Goal: Navigation & Orientation: Find specific page/section

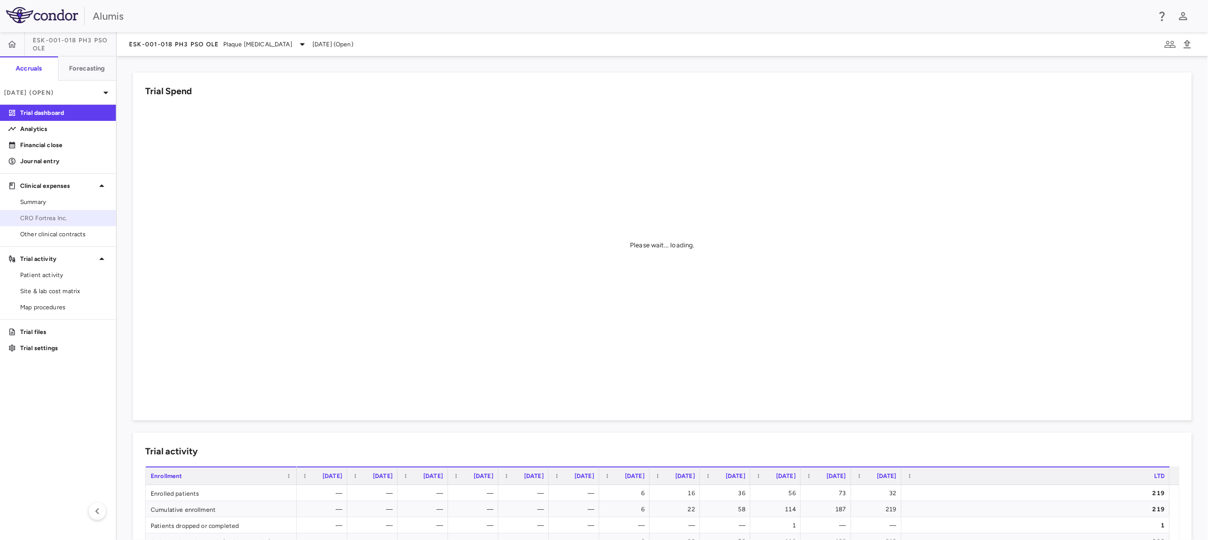
click at [78, 218] on span "CRO Fortrea Inc." at bounding box center [64, 218] width 88 height 9
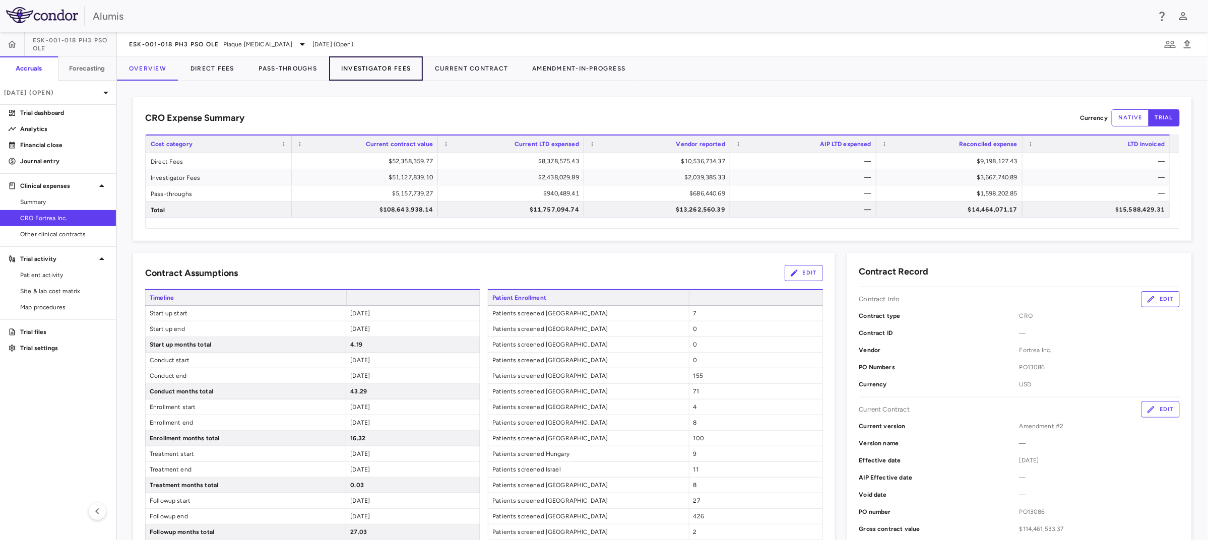
click at [363, 71] on button "Investigator Fees" at bounding box center [376, 68] width 94 height 24
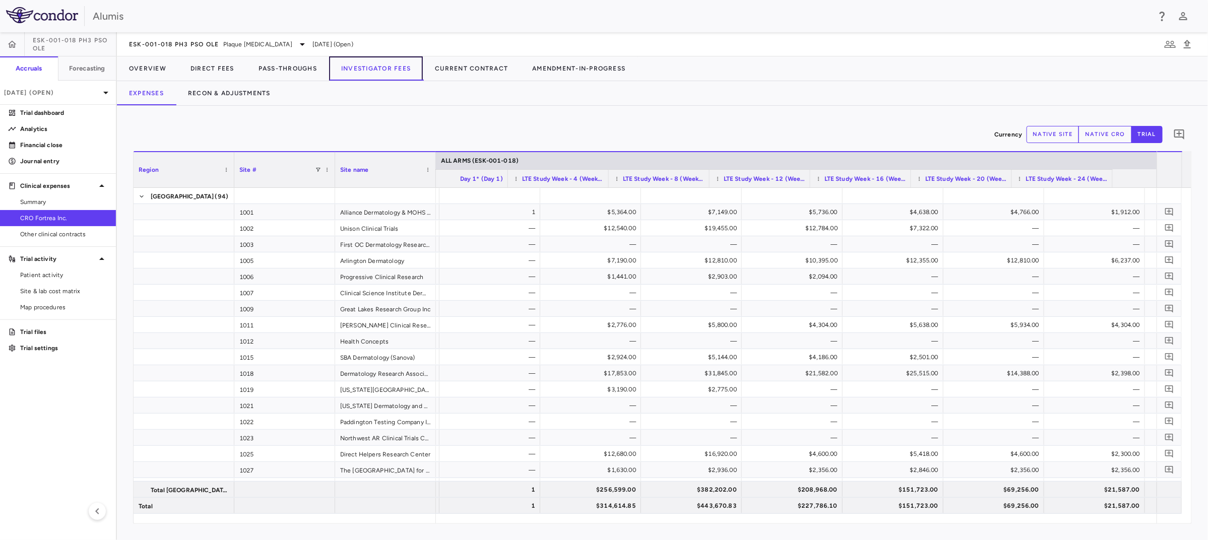
scroll to position [0, 634]
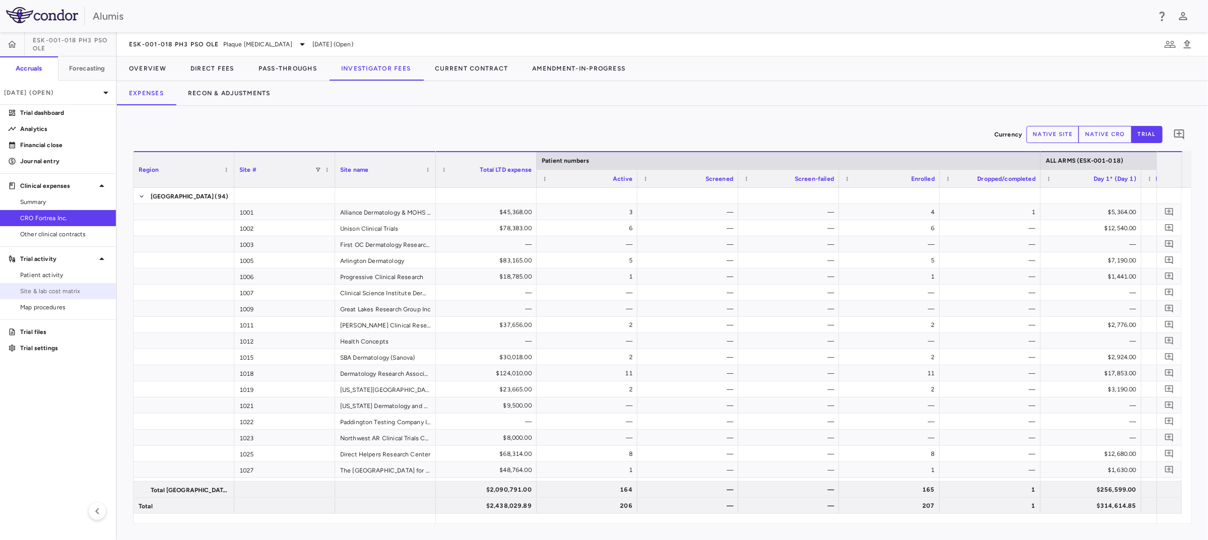
click at [80, 293] on span "Site & lab cost matrix" at bounding box center [64, 291] width 88 height 9
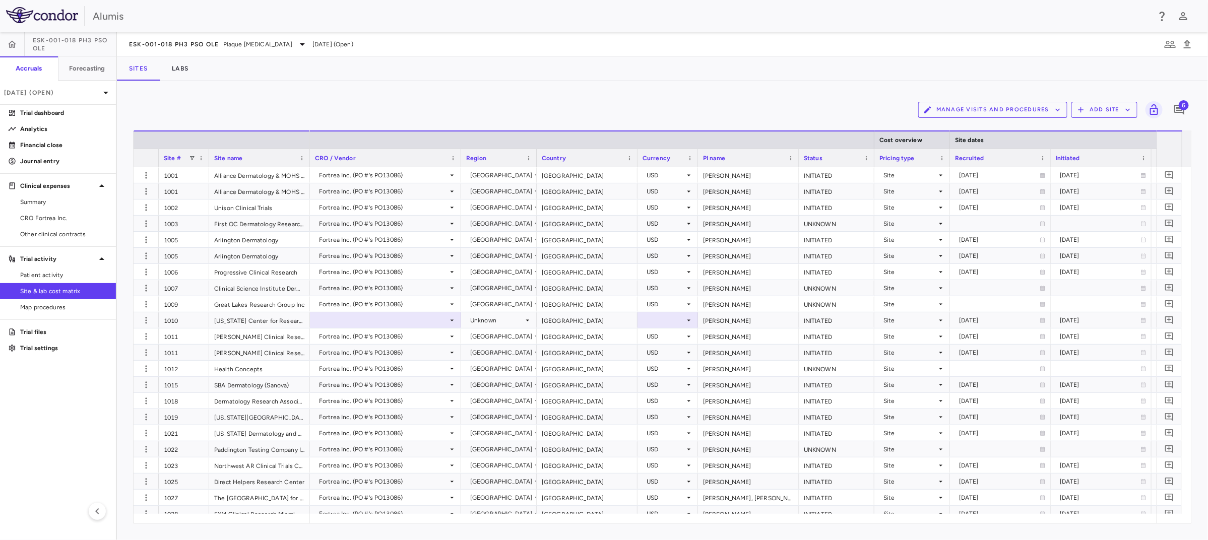
click at [1186, 106] on span "6" at bounding box center [1184, 105] width 10 height 10
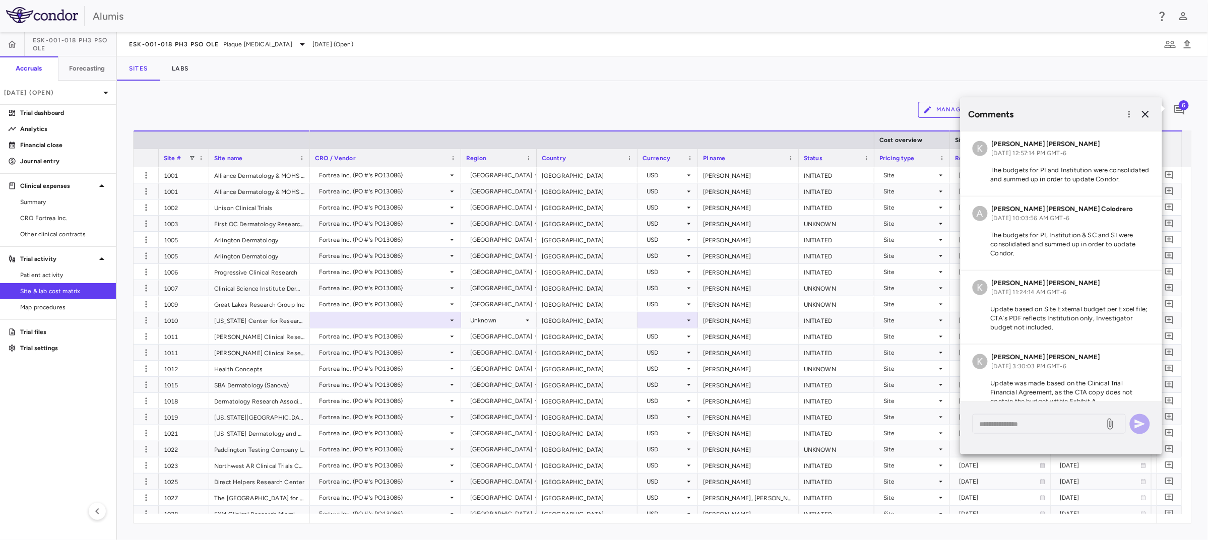
click at [782, 82] on div "Manage Visits and Procedures Add Site 6 Drag here to set row groups Drag here t…" at bounding box center [662, 310] width 1091 height 459
click at [1148, 114] on icon "button" at bounding box center [1146, 114] width 12 height 12
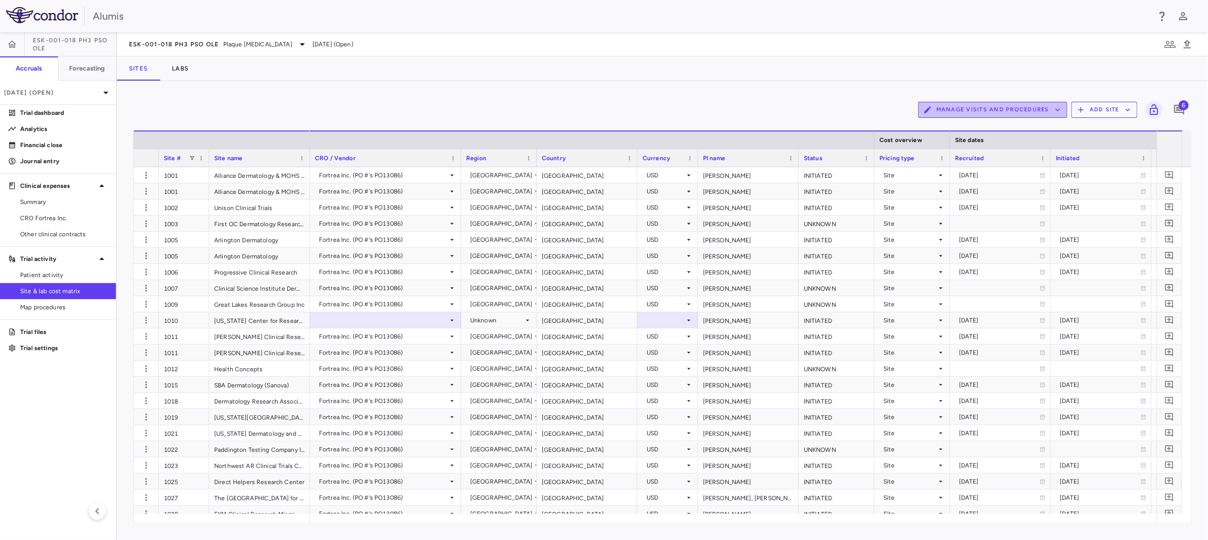
click at [1032, 112] on button "Manage Visits and Procedures" at bounding box center [992, 110] width 149 height 16
click at [755, 118] on div at bounding box center [604, 270] width 1208 height 540
click at [184, 71] on button "Labs" at bounding box center [180, 68] width 41 height 24
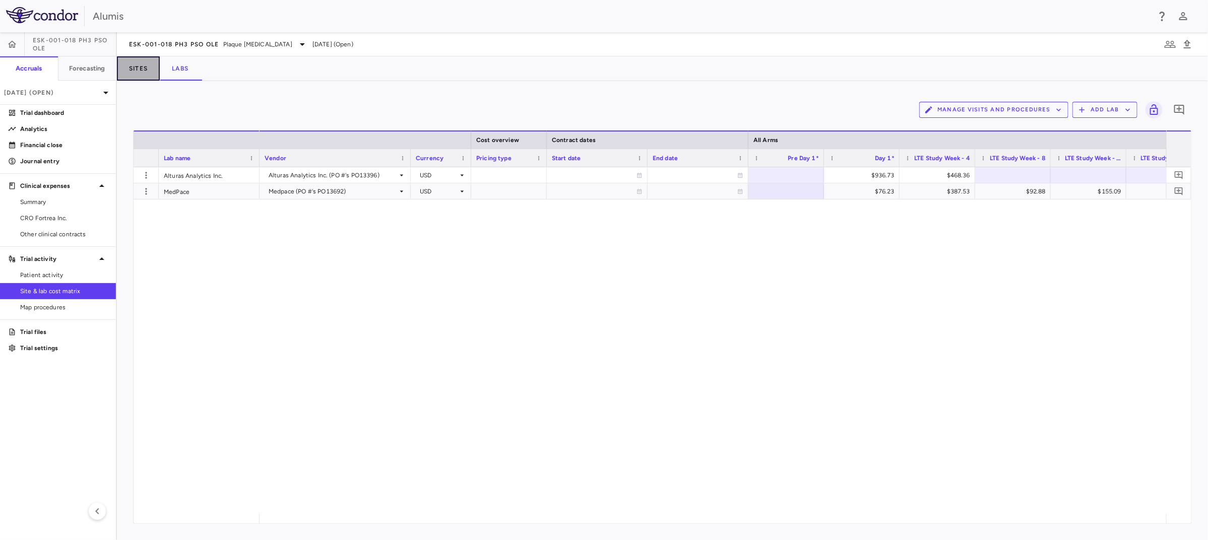
click at [133, 68] on button "Sites" at bounding box center [138, 68] width 43 height 24
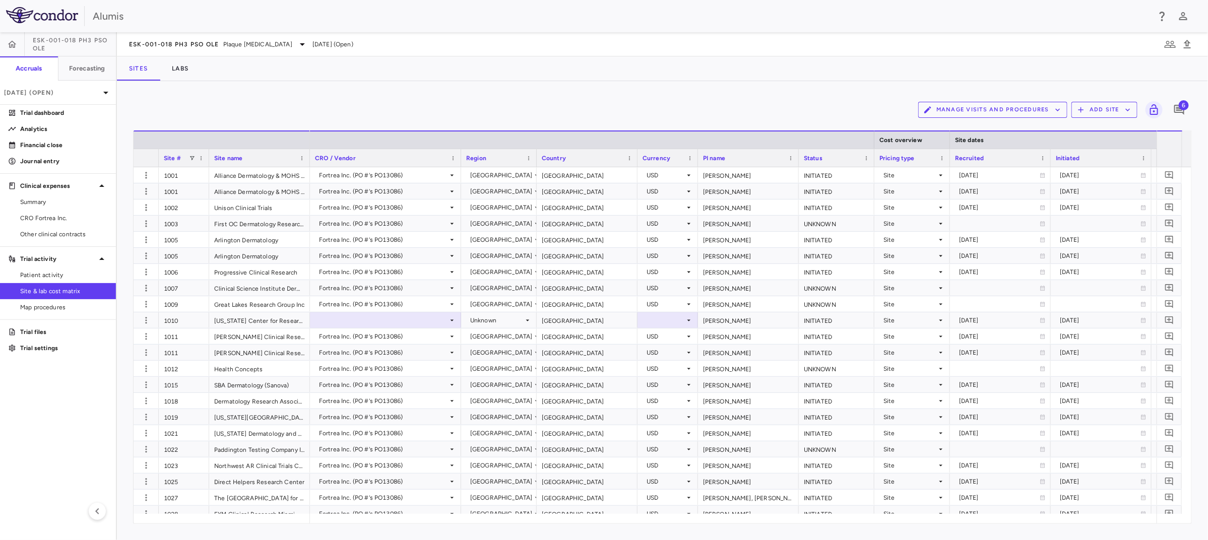
click at [309, 109] on div "Manage Visits and Procedures Add Site 6" at bounding box center [662, 109] width 1059 height 25
click at [72, 95] on p "Jun 2025 (Open)" at bounding box center [52, 92] width 96 height 9
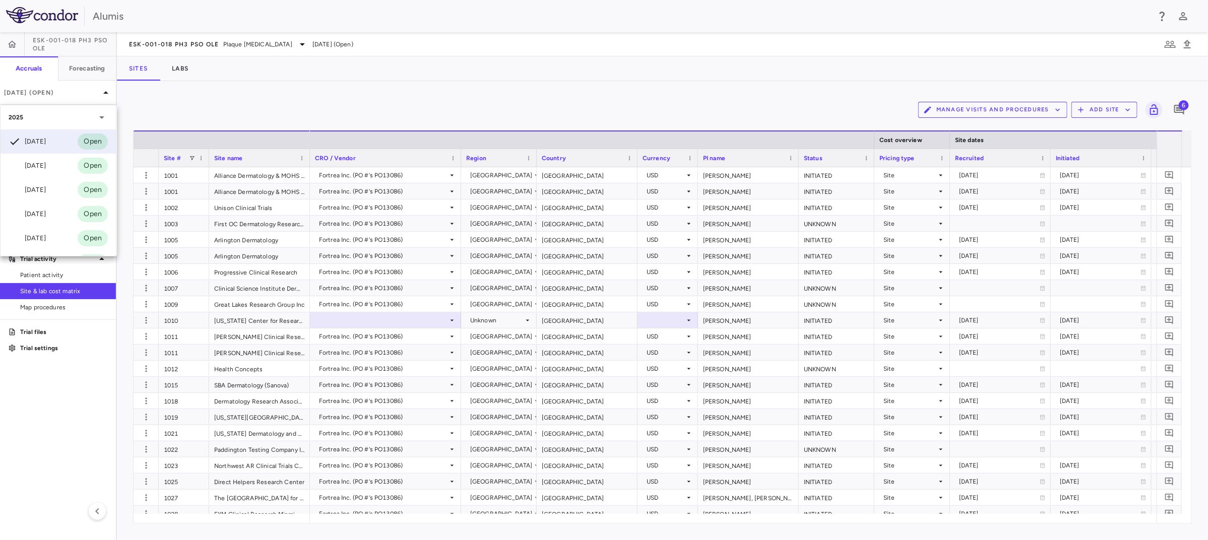
click at [308, 106] on div at bounding box center [604, 270] width 1208 height 540
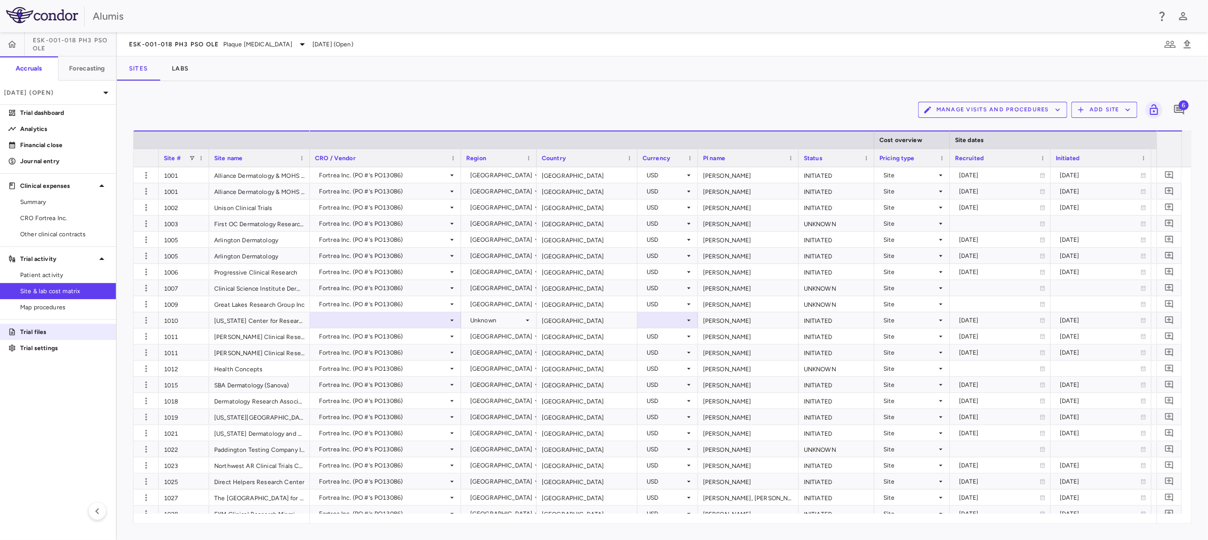
click at [62, 329] on p "Trial files" at bounding box center [64, 332] width 88 height 9
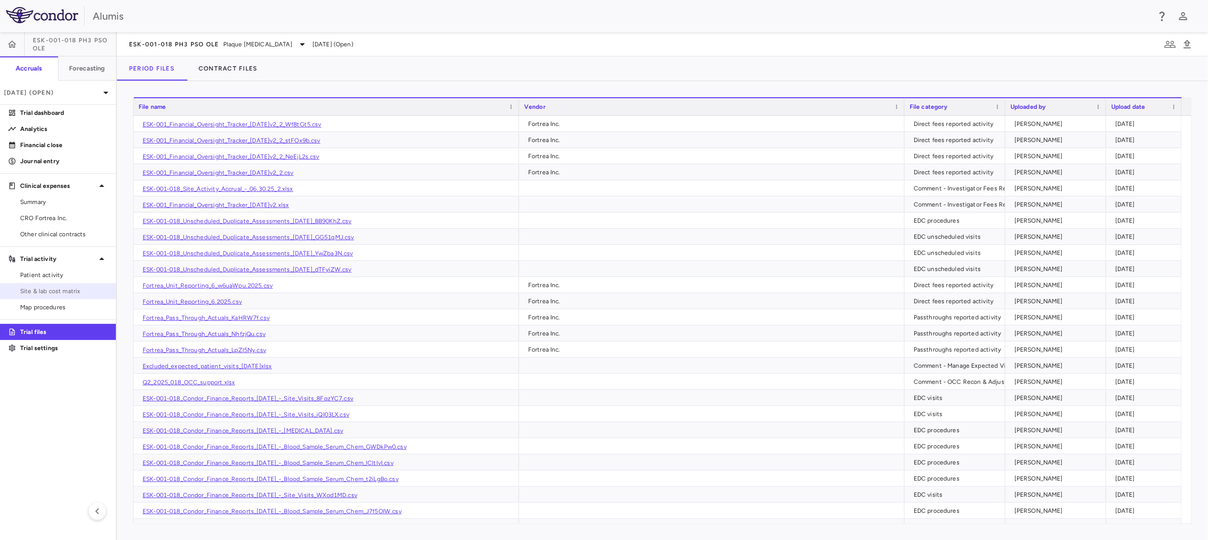
click at [79, 289] on span "Site & lab cost matrix" at bounding box center [64, 291] width 88 height 9
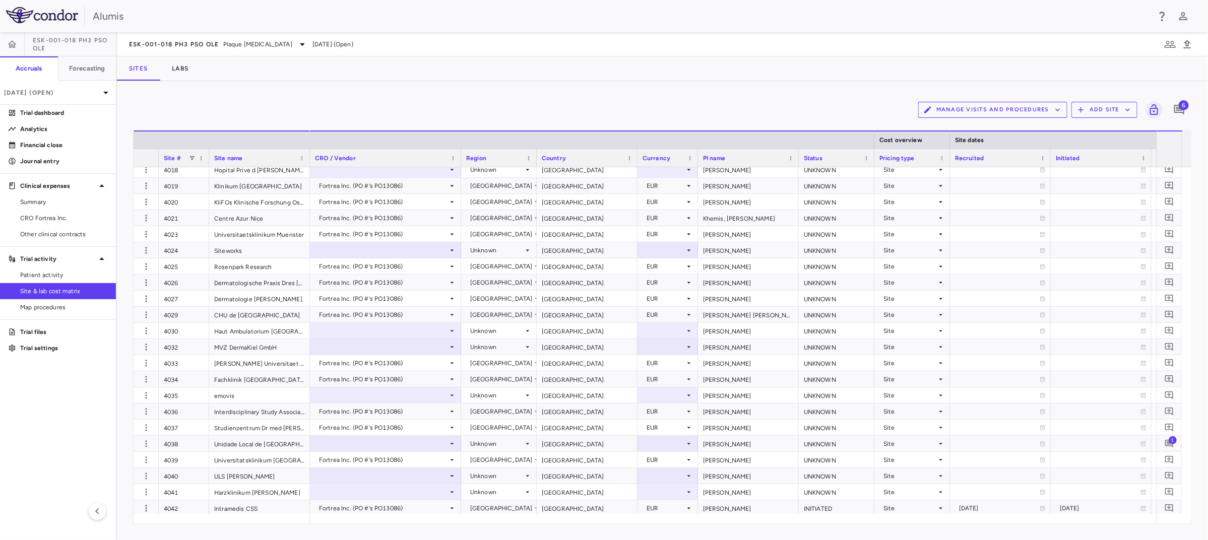
scroll to position [2693, 0]
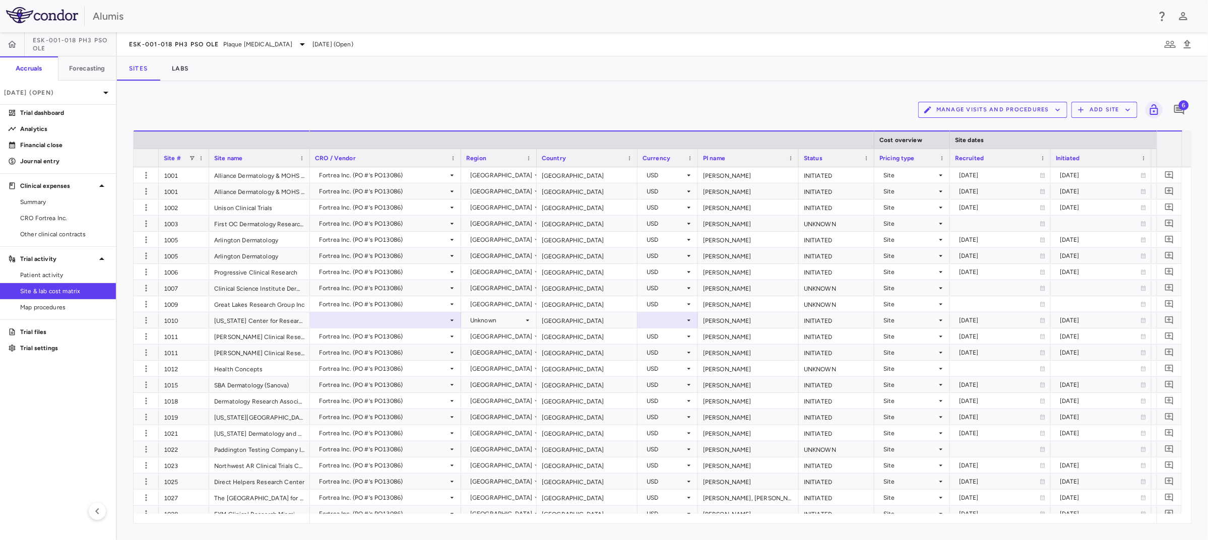
click at [578, 102] on div "Manage Visits and Procedures Add Site 6" at bounding box center [662, 109] width 1059 height 25
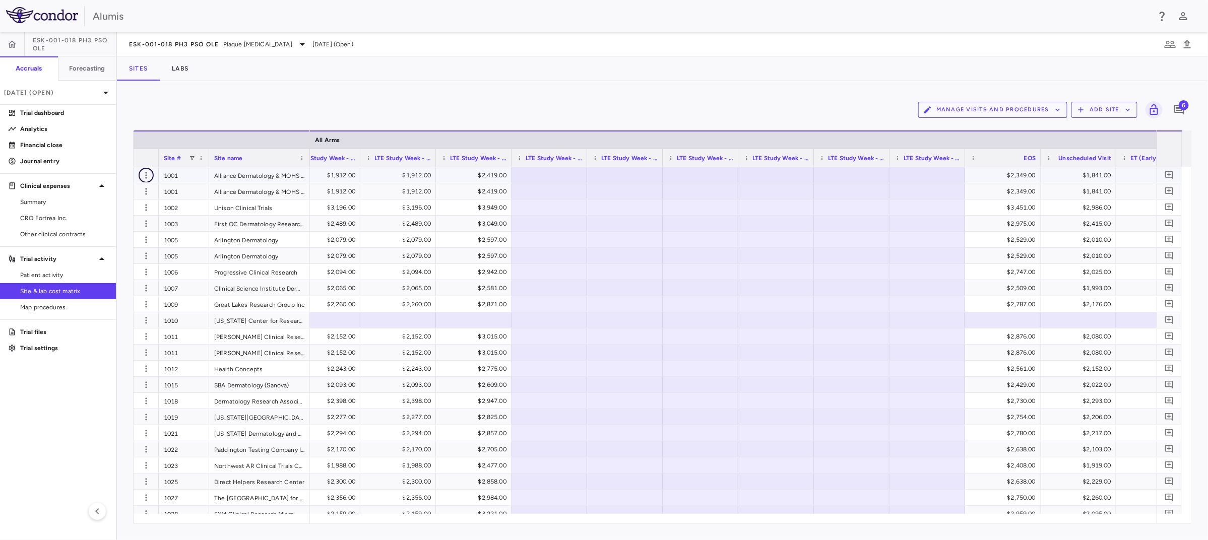
click at [147, 175] on icon "button" at bounding box center [146, 175] width 10 height 10
click at [200, 108] on div at bounding box center [604, 270] width 1208 height 540
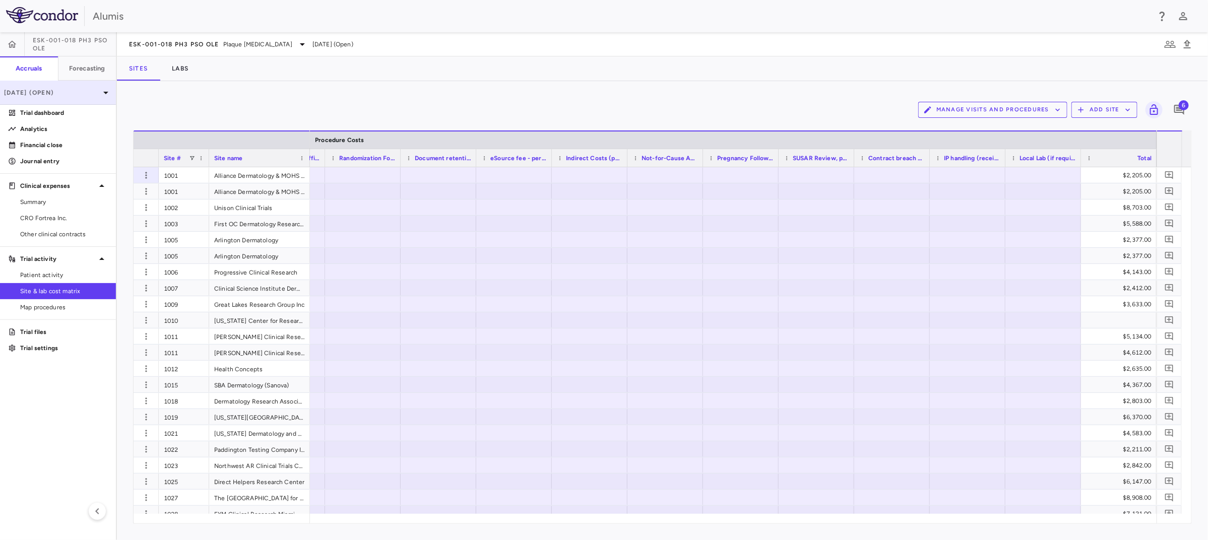
click at [4, 92] on p "Jun 2025 (Open)" at bounding box center [52, 92] width 96 height 9
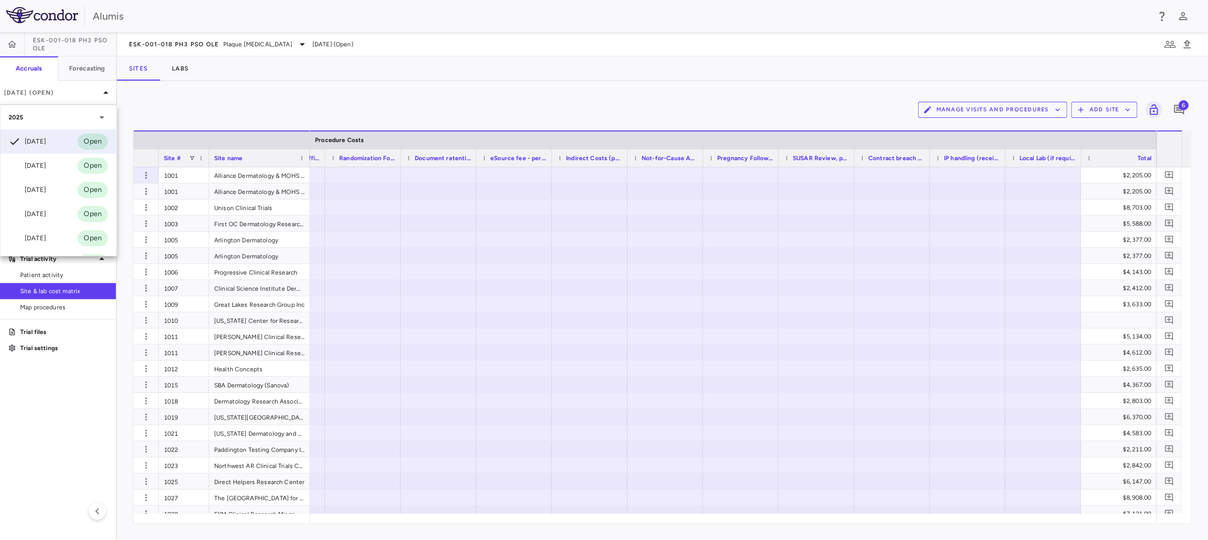
click at [306, 112] on div at bounding box center [604, 270] width 1208 height 540
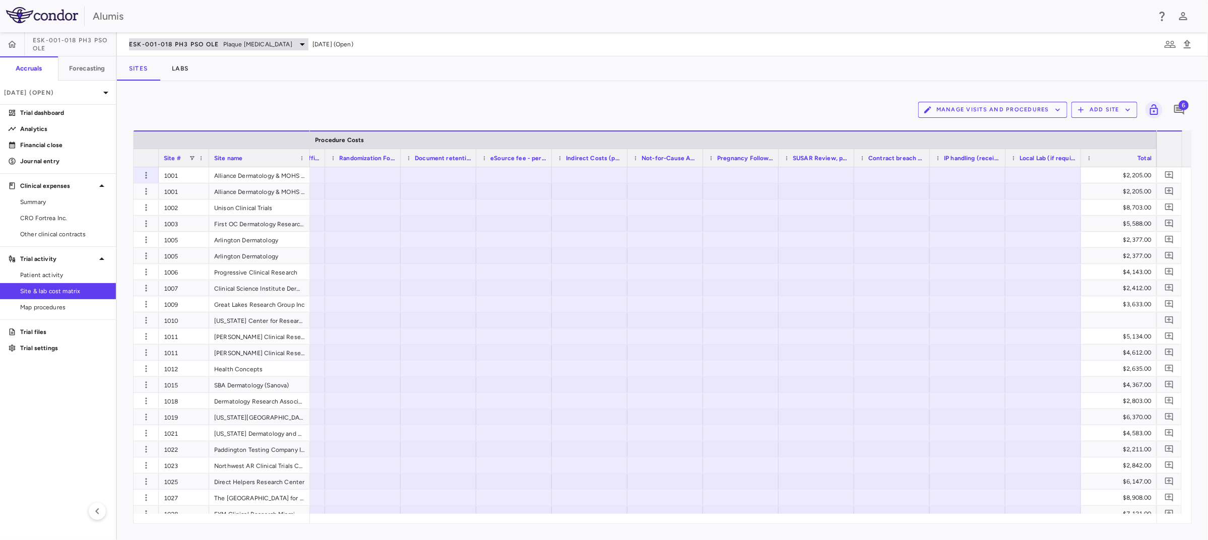
click at [296, 41] on icon at bounding box center [302, 44] width 12 height 12
click at [490, 106] on div at bounding box center [604, 270] width 1208 height 540
